Goal: Task Accomplishment & Management: Use online tool/utility

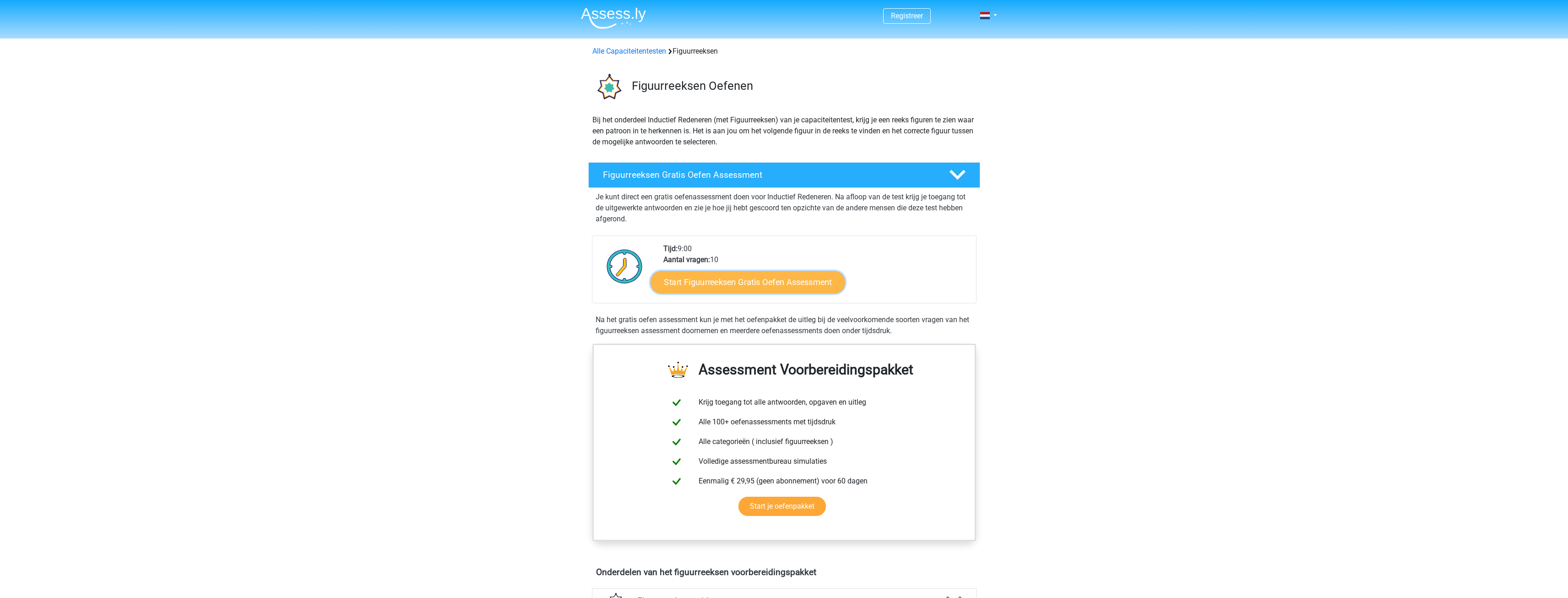
click at [805, 285] on link "Start Figuurreeksen Gratis Oefen Assessment" at bounding box center [748, 281] width 194 height 22
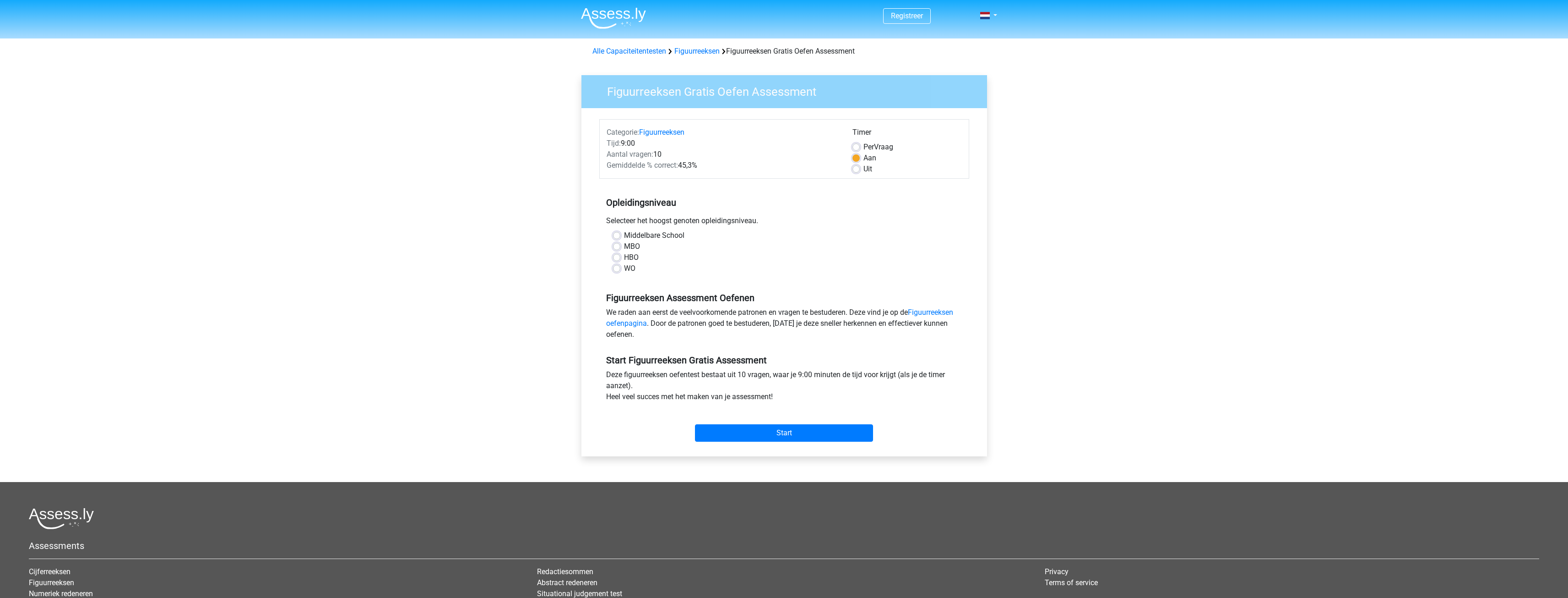
click at [629, 270] on label "WO" at bounding box center [630, 268] width 12 height 11
click at [621, 270] on input "WO" at bounding box center [616, 267] width 8 height 9
radio input "true"
click at [823, 429] on input "Start" at bounding box center [784, 432] width 178 height 18
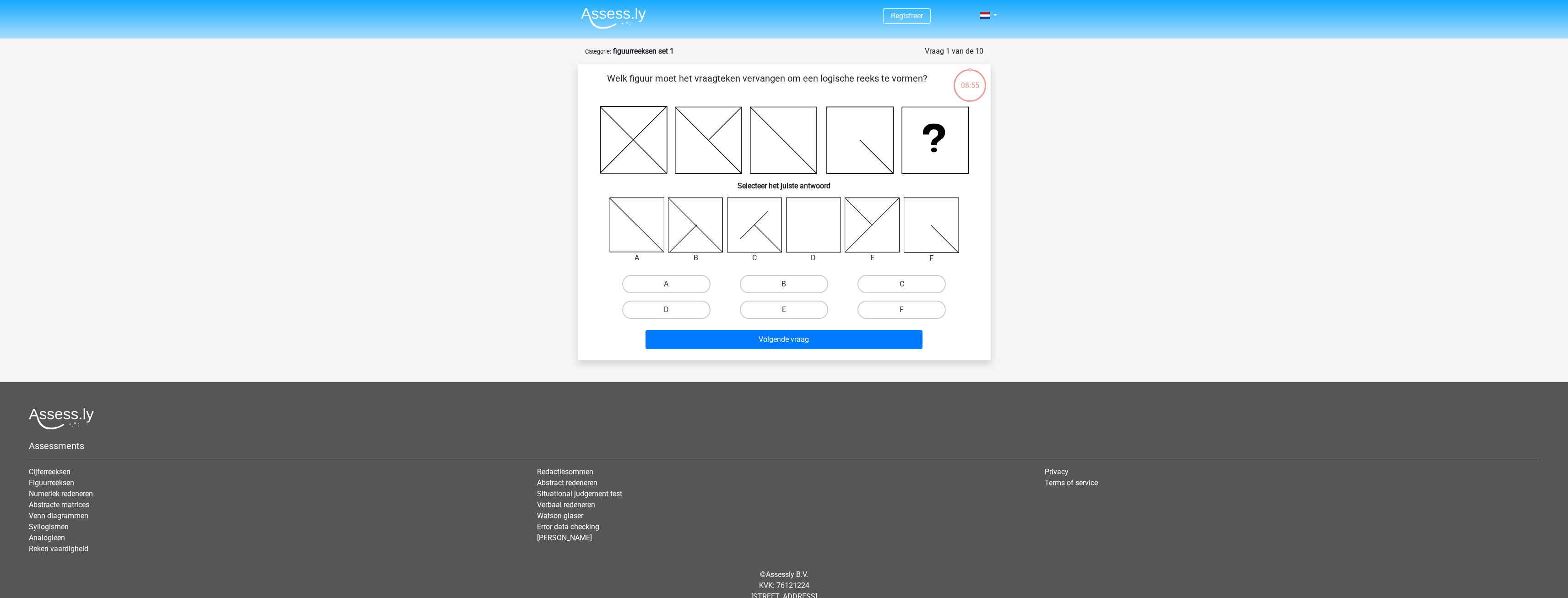
click at [784, 228] on div at bounding box center [814, 226] width 69 height 56
click at [806, 232] on icon at bounding box center [813, 225] width 55 height 55
click at [675, 315] on label "D" at bounding box center [666, 310] width 89 height 19
click at [672, 315] on input "D" at bounding box center [669, 313] width 6 height 6
radio input "true"
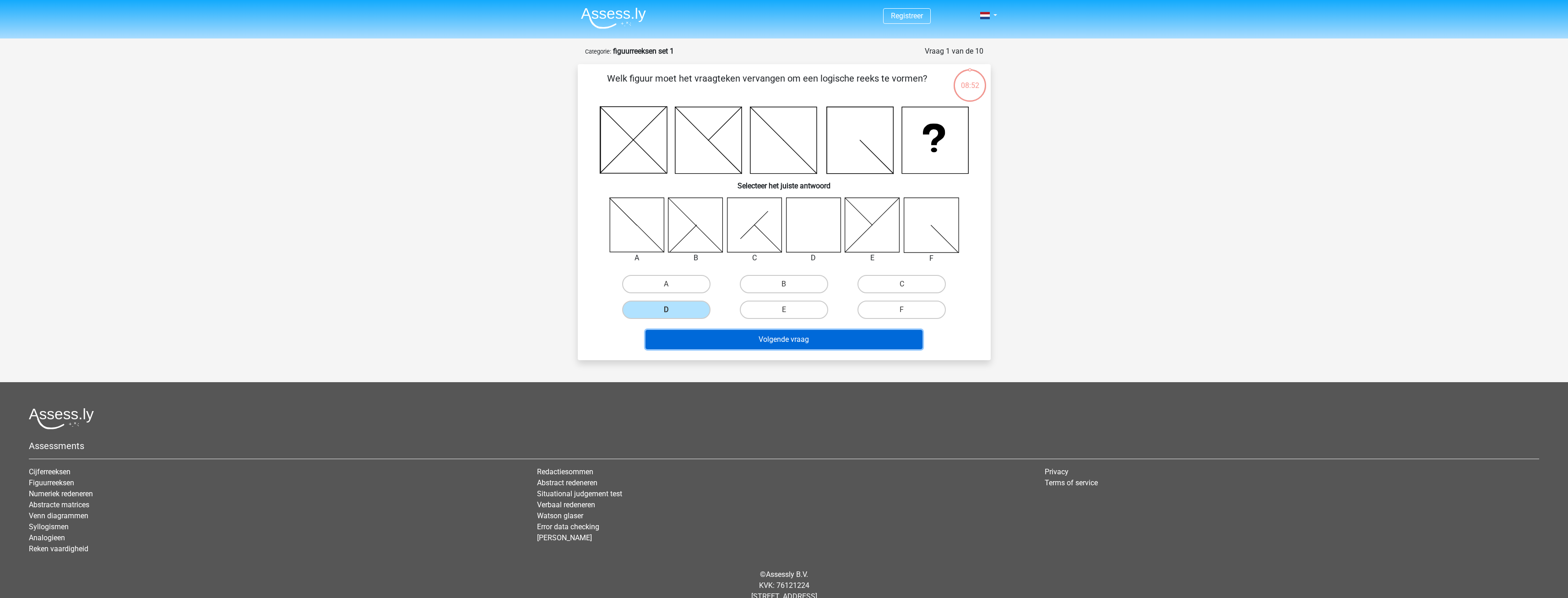
click at [739, 341] on button "Volgende vraag" at bounding box center [784, 339] width 277 height 19
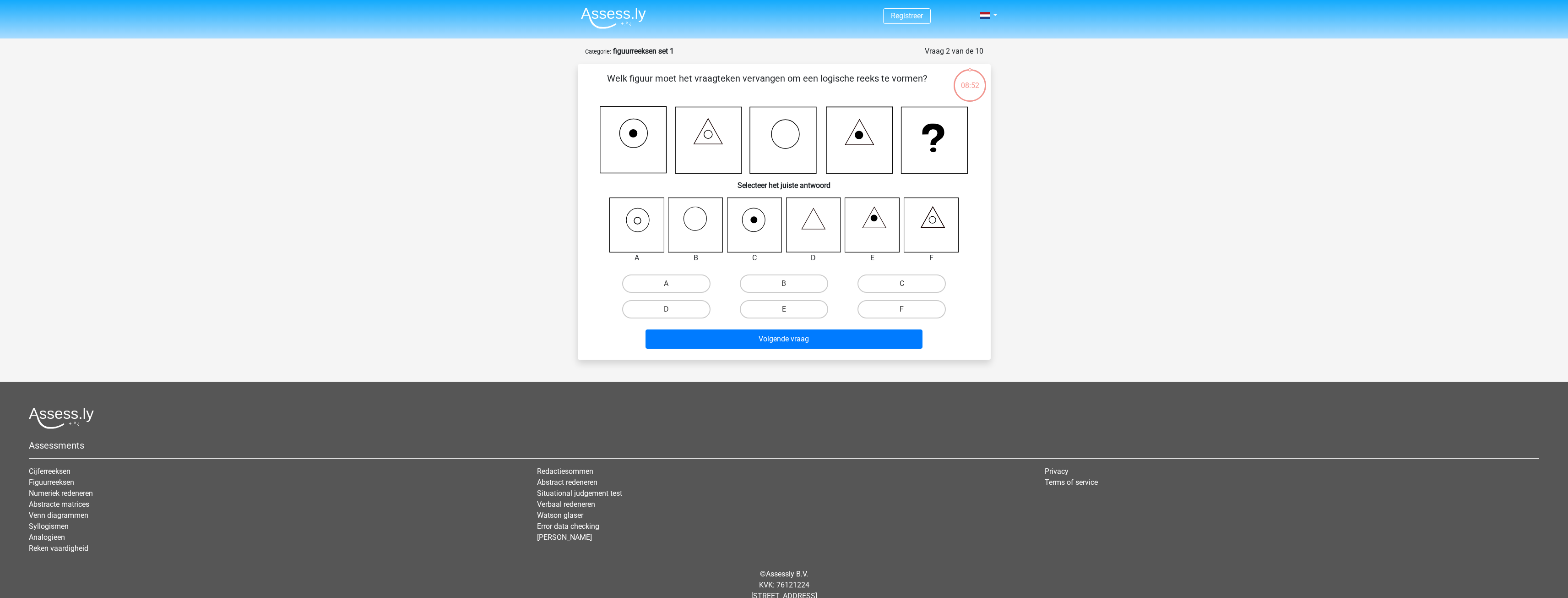
scroll to position [25, 0]
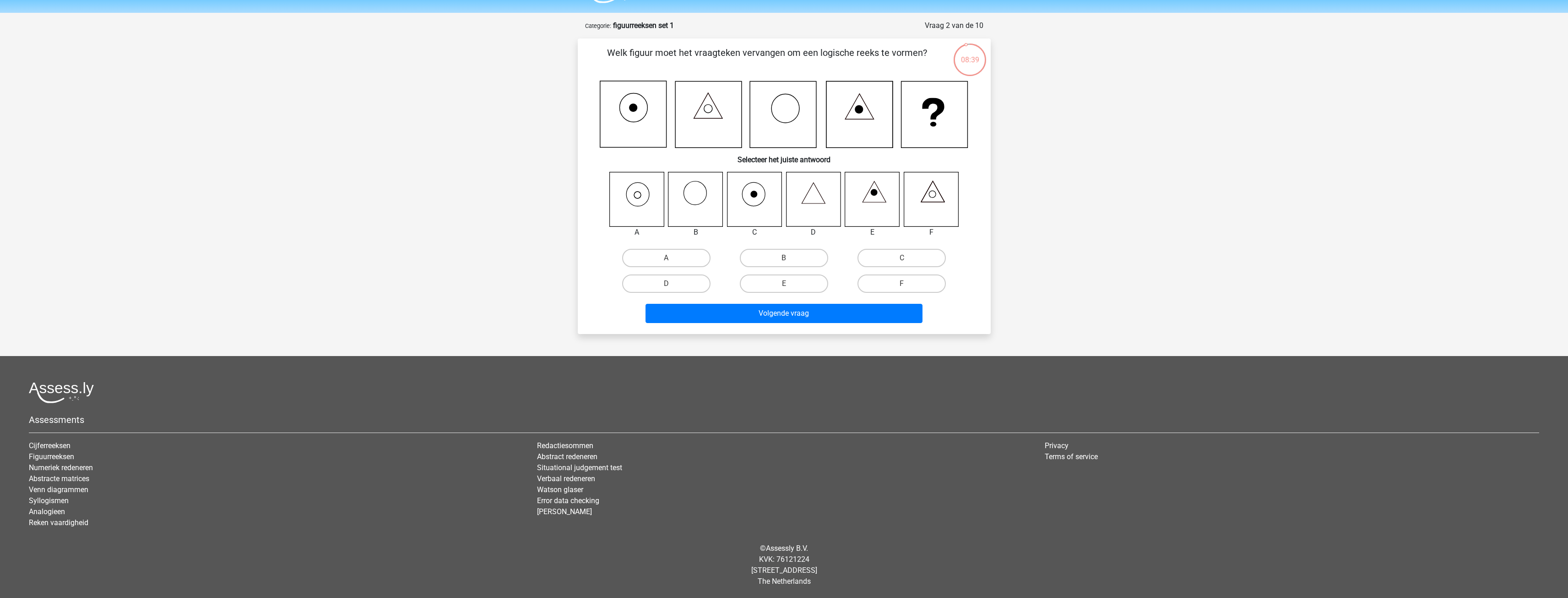
click at [635, 207] on icon at bounding box center [637, 198] width 55 height 55
click at [658, 256] on label "A" at bounding box center [666, 258] width 89 height 19
click at [666, 258] on input "A" at bounding box center [669, 260] width 6 height 6
radio input "true"
click at [724, 308] on button "Volgende vraag" at bounding box center [784, 313] width 277 height 19
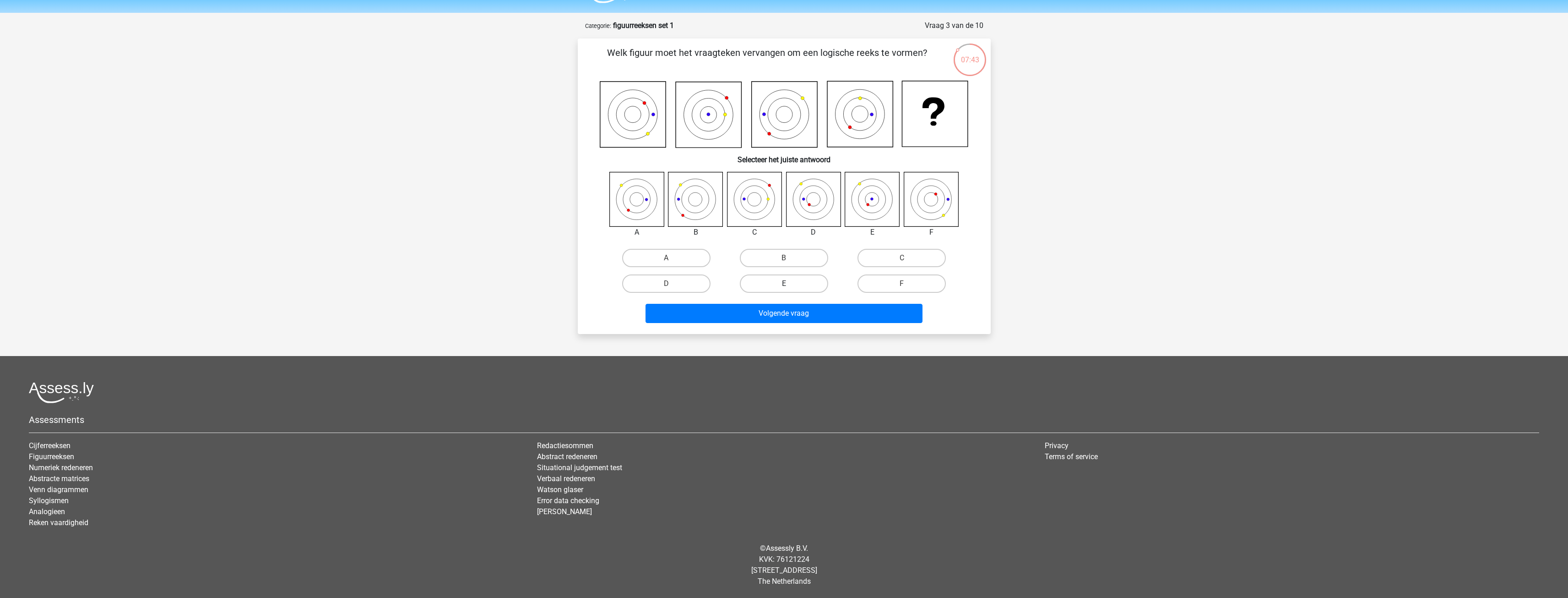
click at [777, 283] on label "E" at bounding box center [784, 284] width 89 height 19
click at [784, 284] on input "E" at bounding box center [786, 286] width 6 height 6
radio input "true"
click at [789, 308] on button "Volgende vraag" at bounding box center [784, 313] width 277 height 19
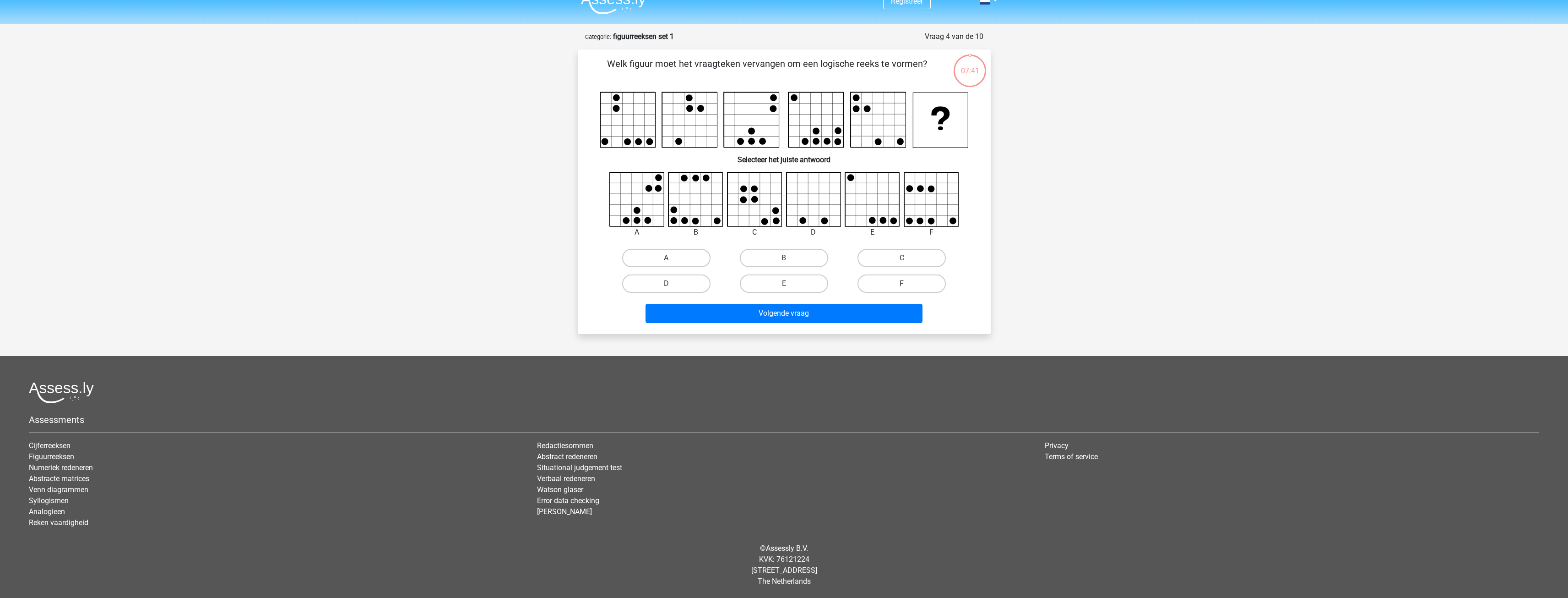
scroll to position [14, 0]
click at [800, 258] on label "B" at bounding box center [784, 258] width 89 height 19
click at [789, 258] on input "B" at bounding box center [786, 260] width 6 height 6
radio input "true"
click at [825, 307] on button "Volgende vraag" at bounding box center [784, 313] width 277 height 19
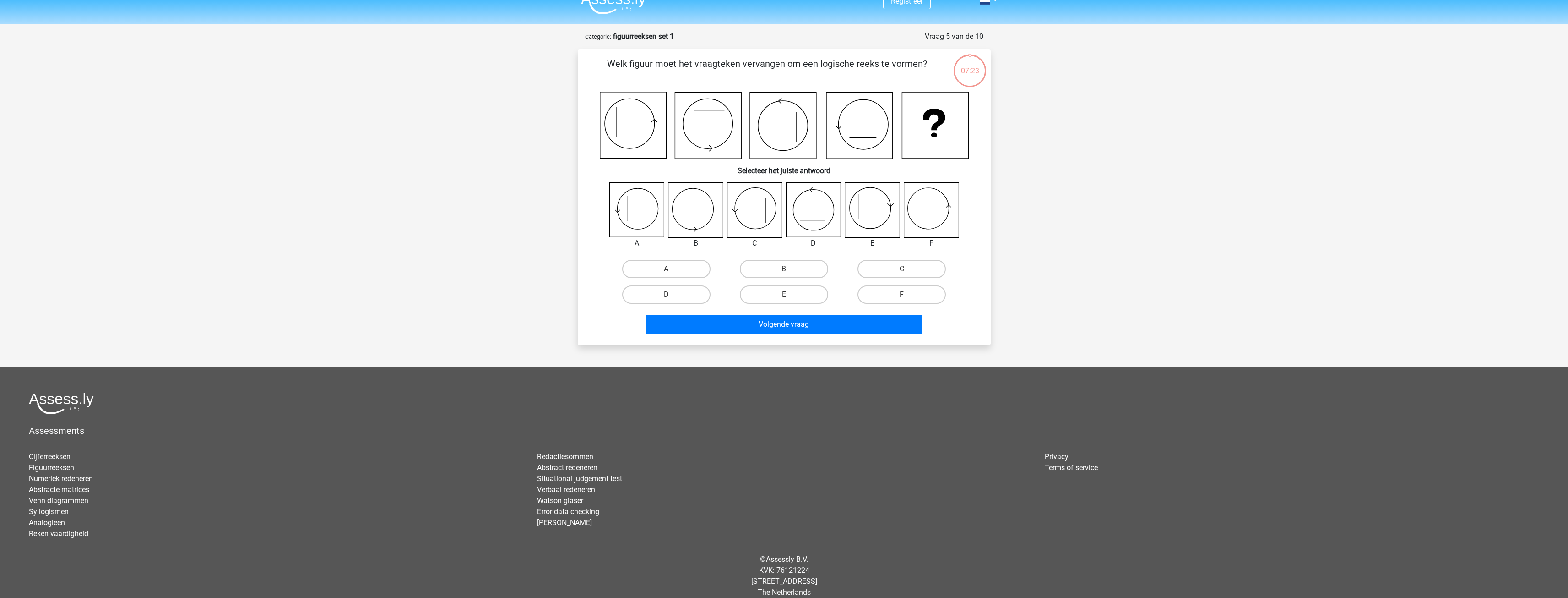
scroll to position [25, 0]
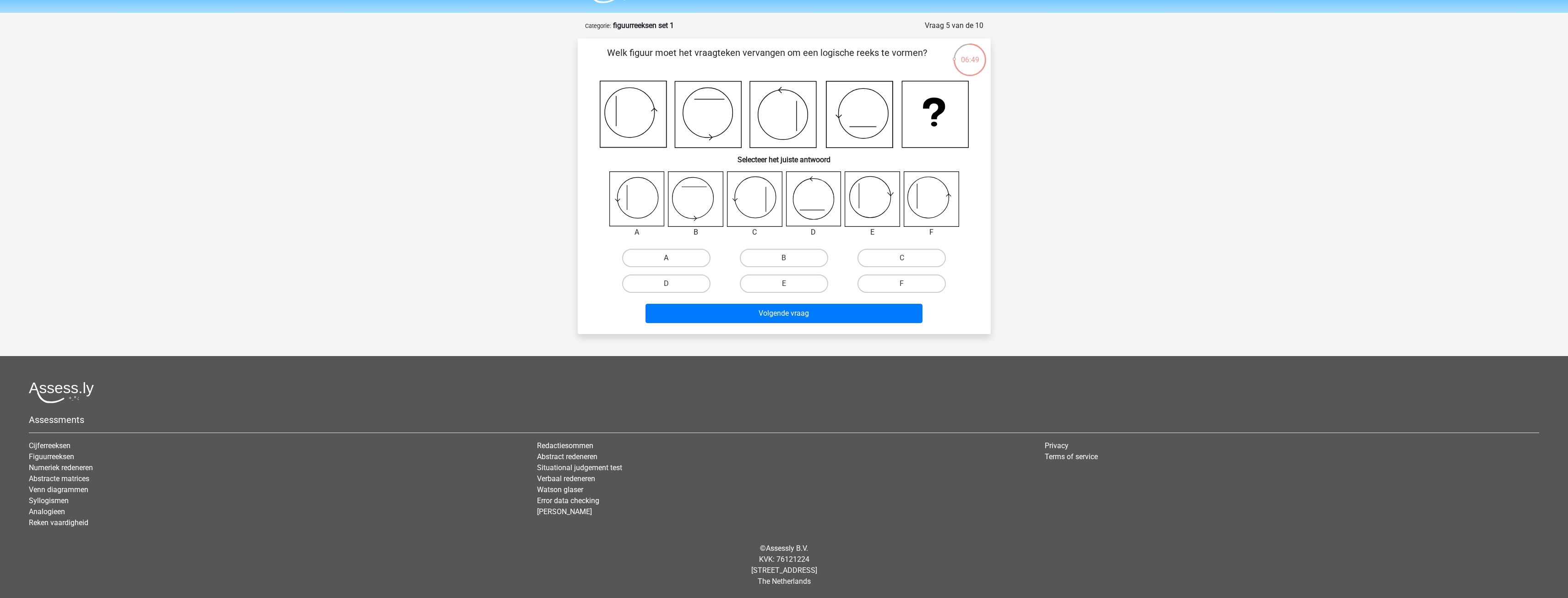
click at [687, 251] on label "A" at bounding box center [666, 258] width 89 height 19
click at [672, 258] on input "A" at bounding box center [669, 260] width 6 height 6
radio input "true"
click at [732, 311] on button "Volgende vraag" at bounding box center [784, 313] width 277 height 19
click at [803, 285] on label "E" at bounding box center [784, 284] width 89 height 19
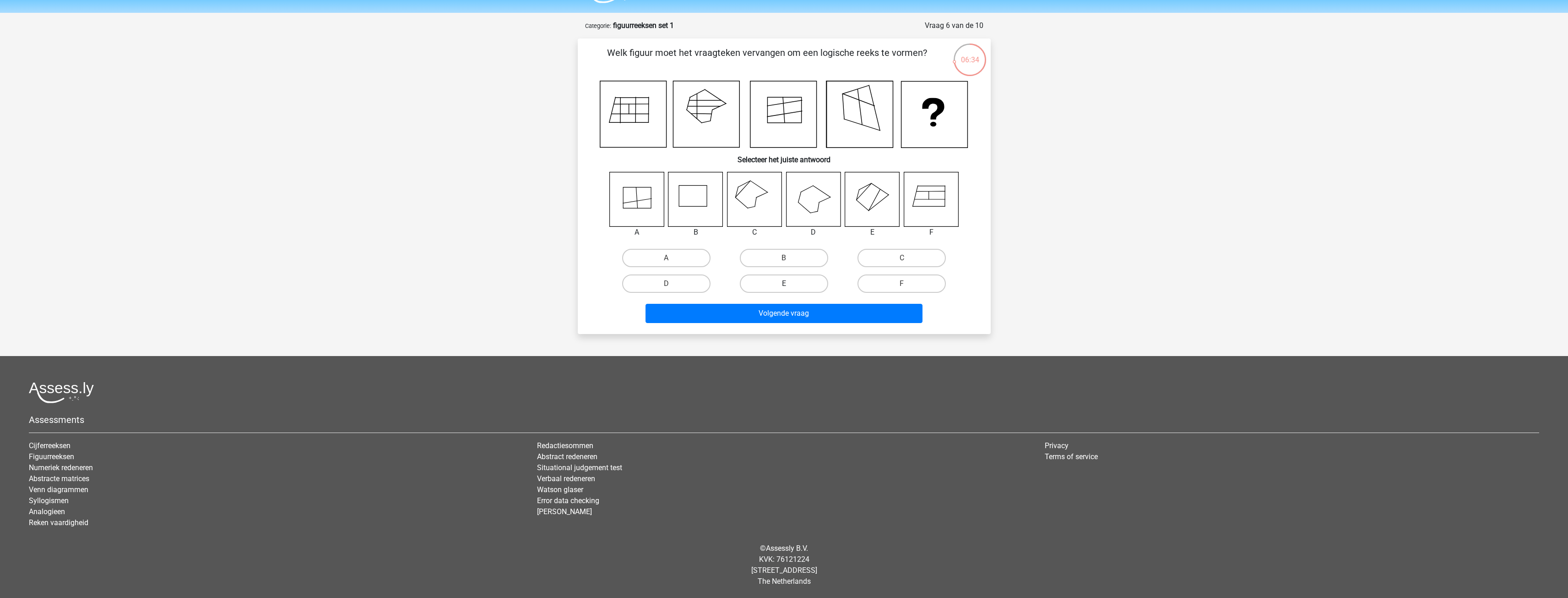
click at [789, 285] on input "E" at bounding box center [786, 286] width 6 height 6
radio input "true"
click at [810, 314] on button "Volgende vraag" at bounding box center [784, 313] width 277 height 19
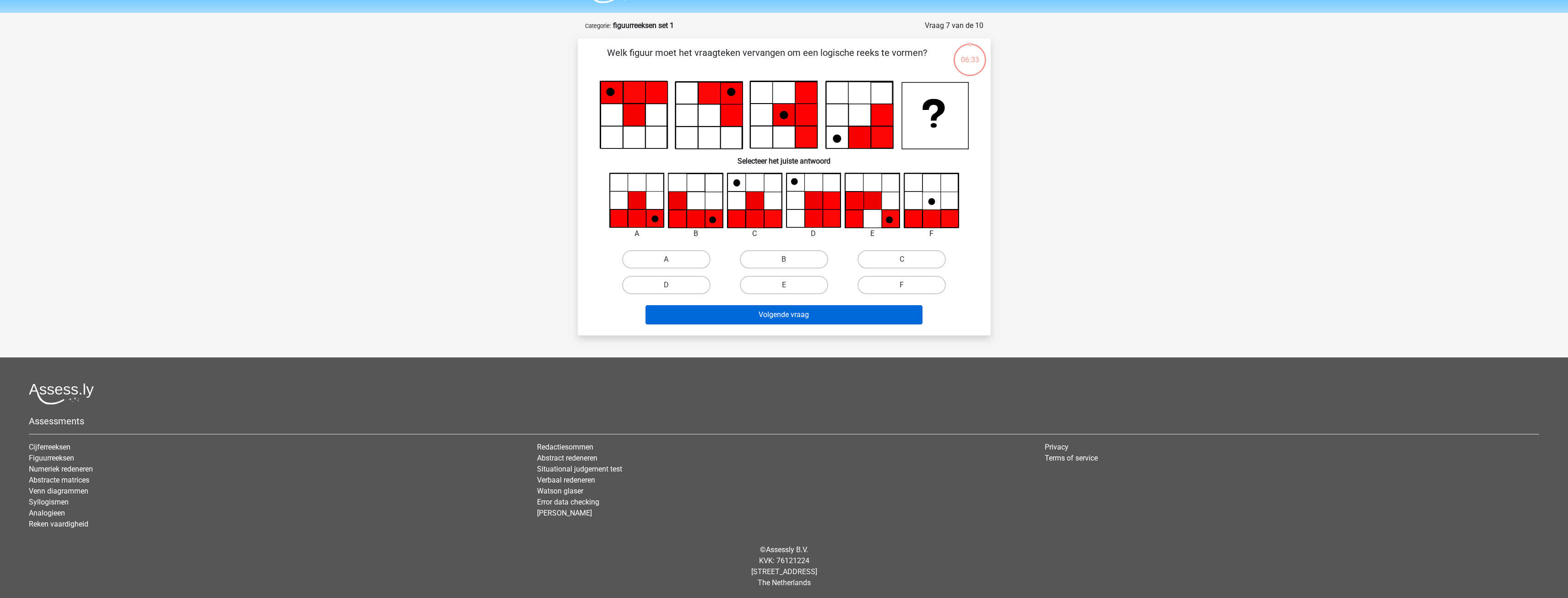
scroll to position [27, 0]
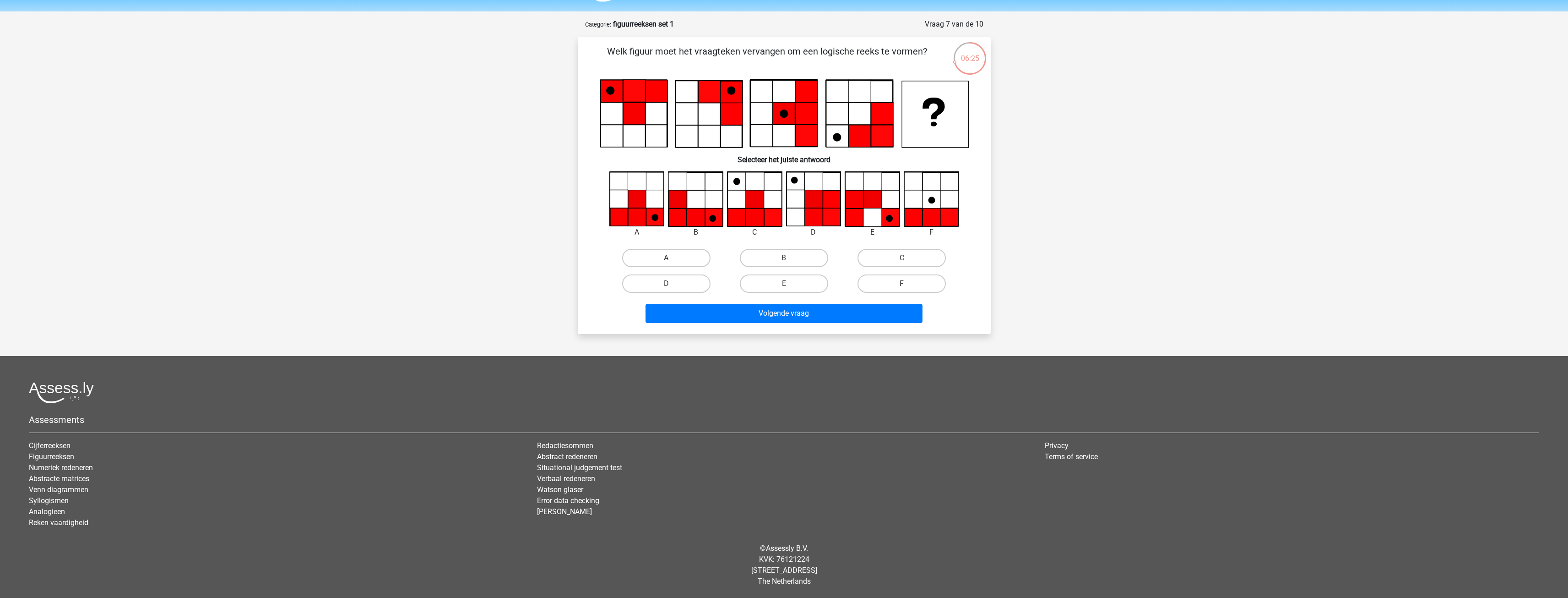
click at [692, 258] on label "A" at bounding box center [666, 258] width 89 height 19
click at [672, 258] on input "A" at bounding box center [669, 260] width 6 height 6
radio input "true"
click at [750, 314] on button "Volgende vraag" at bounding box center [784, 313] width 277 height 19
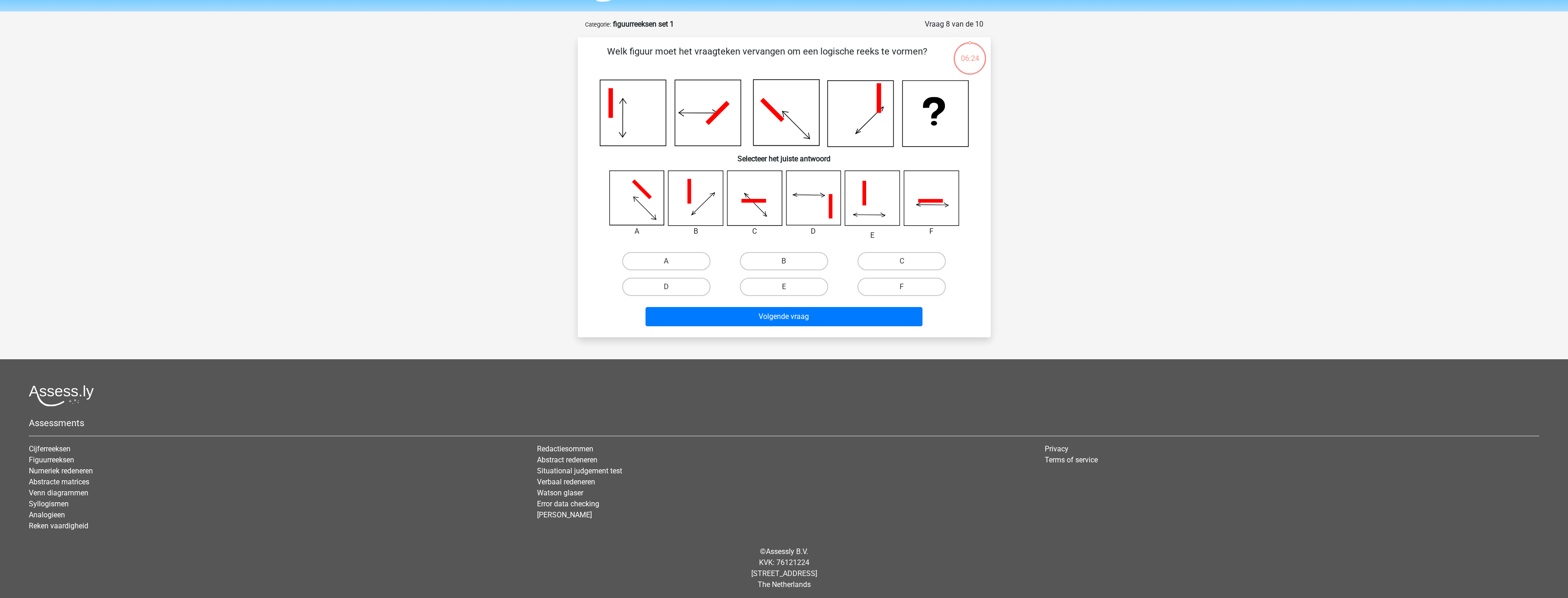
scroll to position [30, 0]
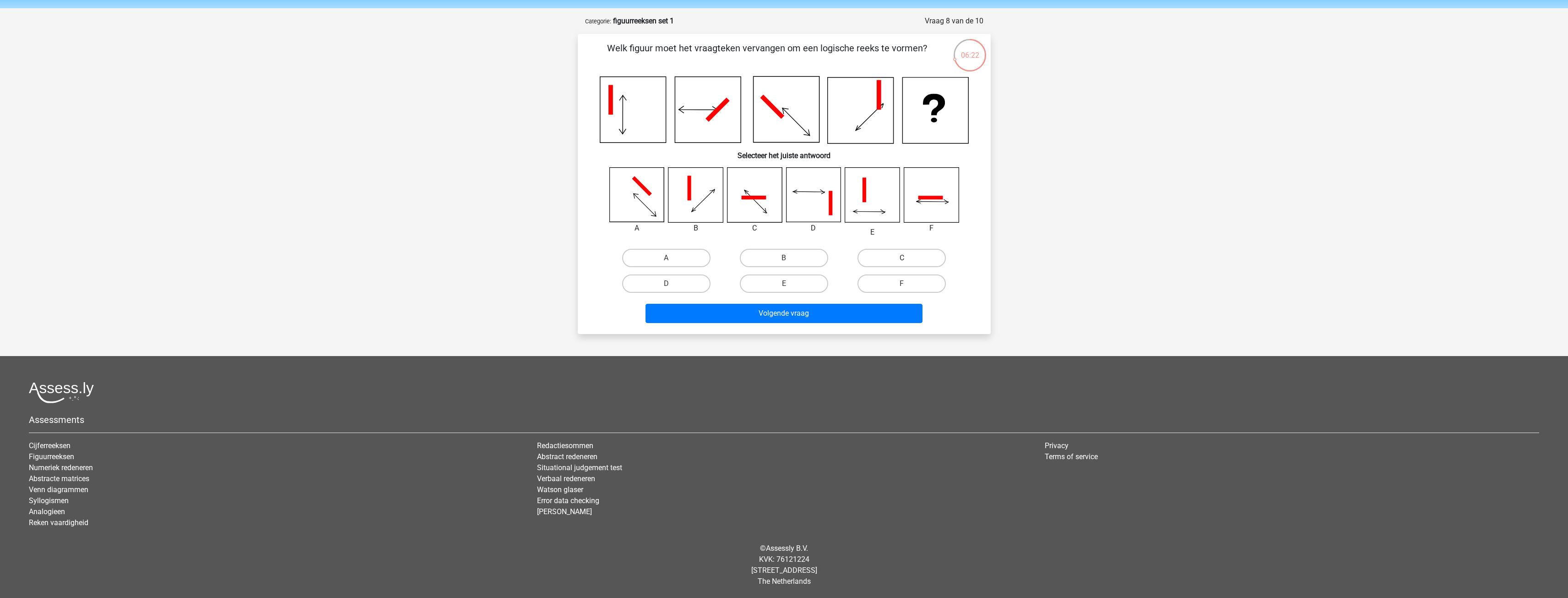
click at [879, 258] on label "C" at bounding box center [902, 258] width 89 height 19
click at [902, 258] on input "C" at bounding box center [904, 260] width 6 height 6
radio input "true"
click at [844, 314] on button "Volgende vraag" at bounding box center [784, 313] width 277 height 19
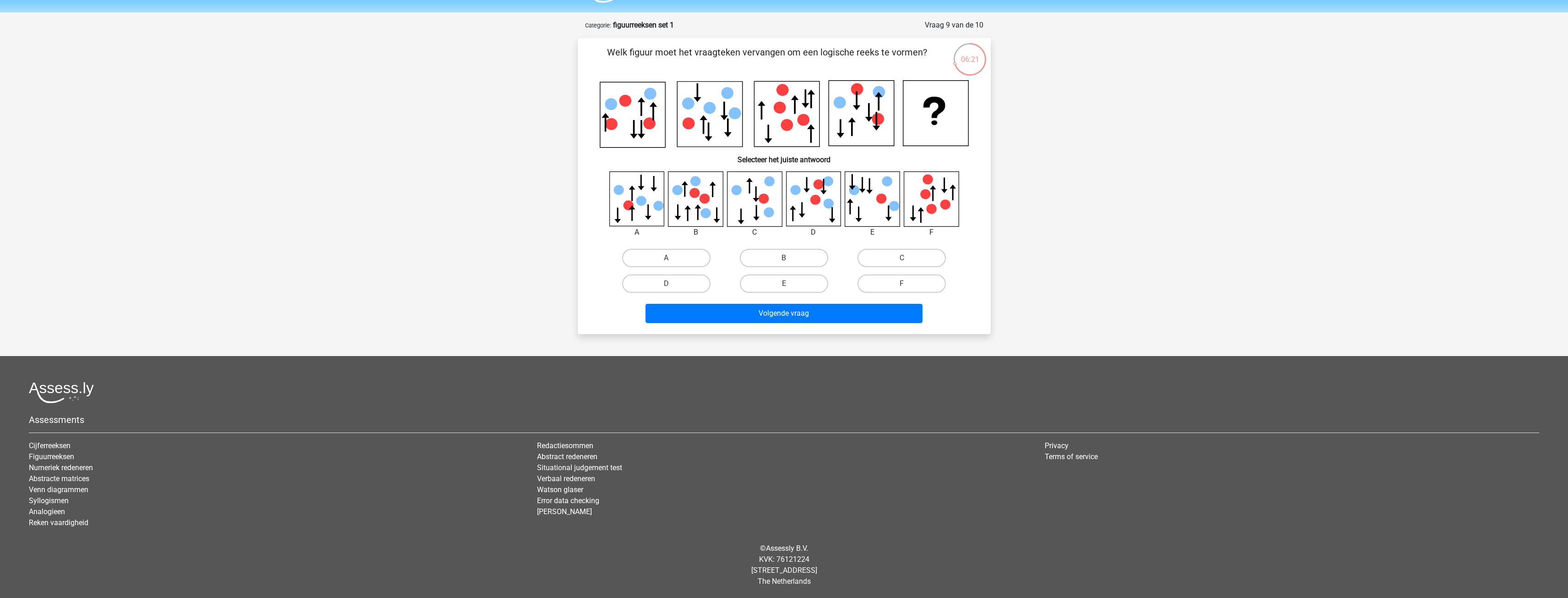
scroll to position [26, 0]
click at [695, 284] on label "D" at bounding box center [666, 284] width 89 height 19
click at [672, 284] on input "D" at bounding box center [669, 286] width 6 height 6
radio input "true"
click at [725, 310] on button "Volgende vraag" at bounding box center [784, 313] width 277 height 19
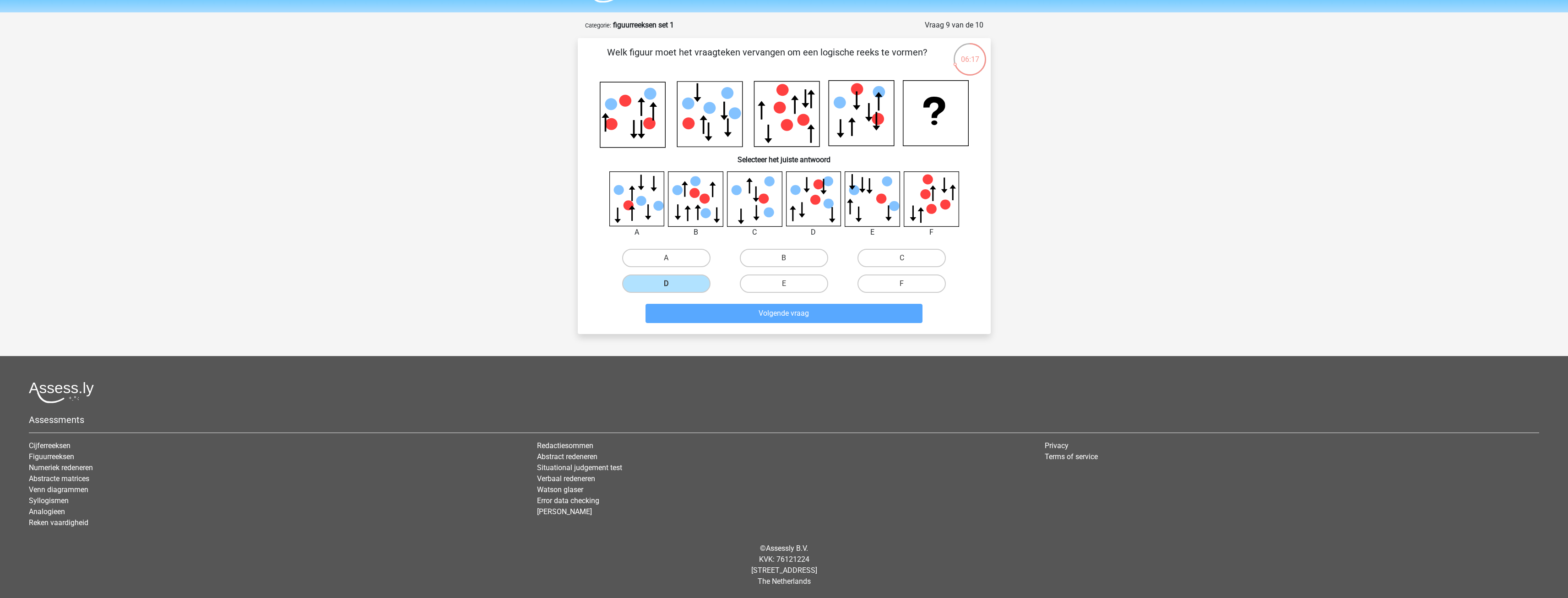
scroll to position [14, 0]
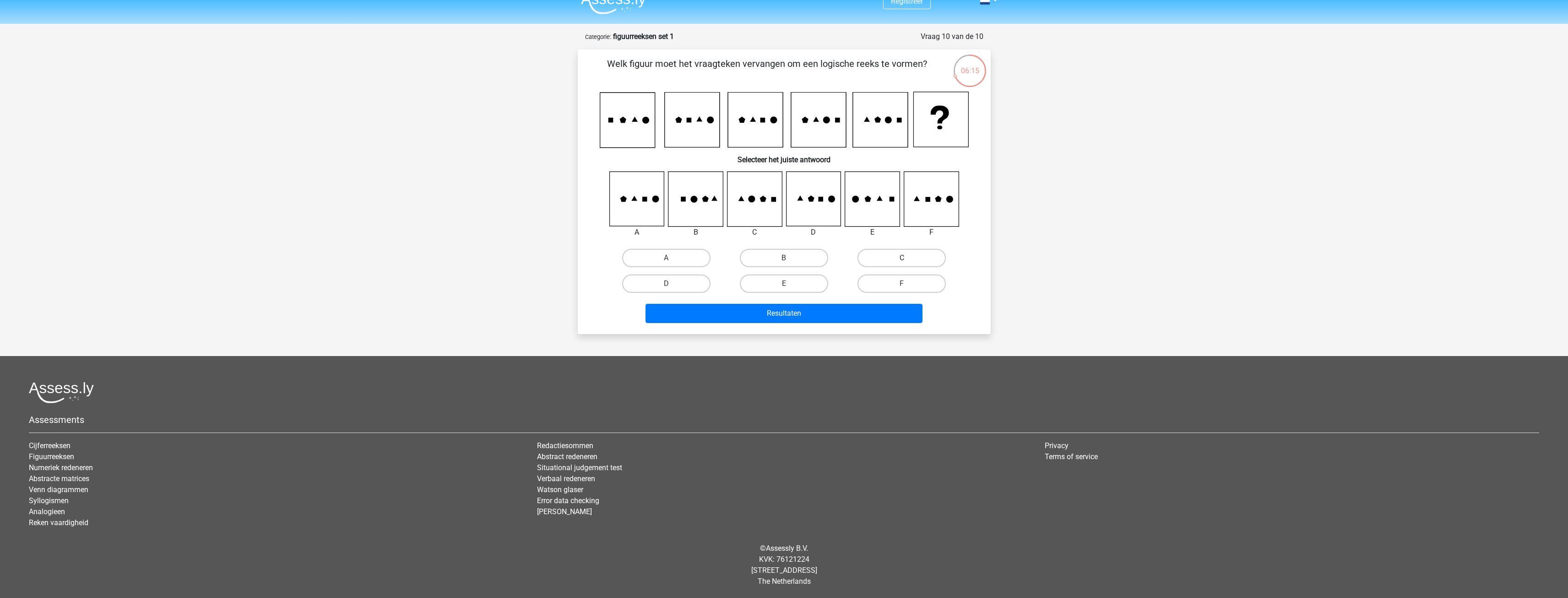
click at [874, 261] on label "C" at bounding box center [902, 258] width 89 height 19
click at [902, 261] on input "C" at bounding box center [904, 260] width 6 height 6
radio input "true"
click at [826, 313] on button "Resultaten" at bounding box center [784, 313] width 277 height 19
